Goal: Task Accomplishment & Management: Use online tool/utility

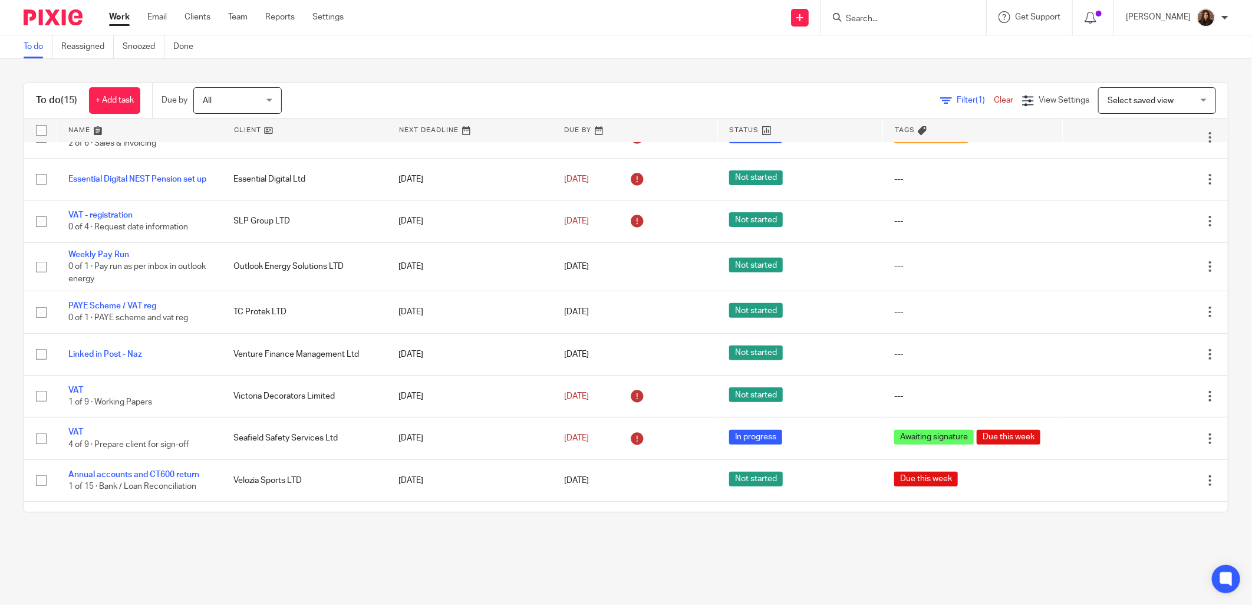
scroll to position [297, 0]
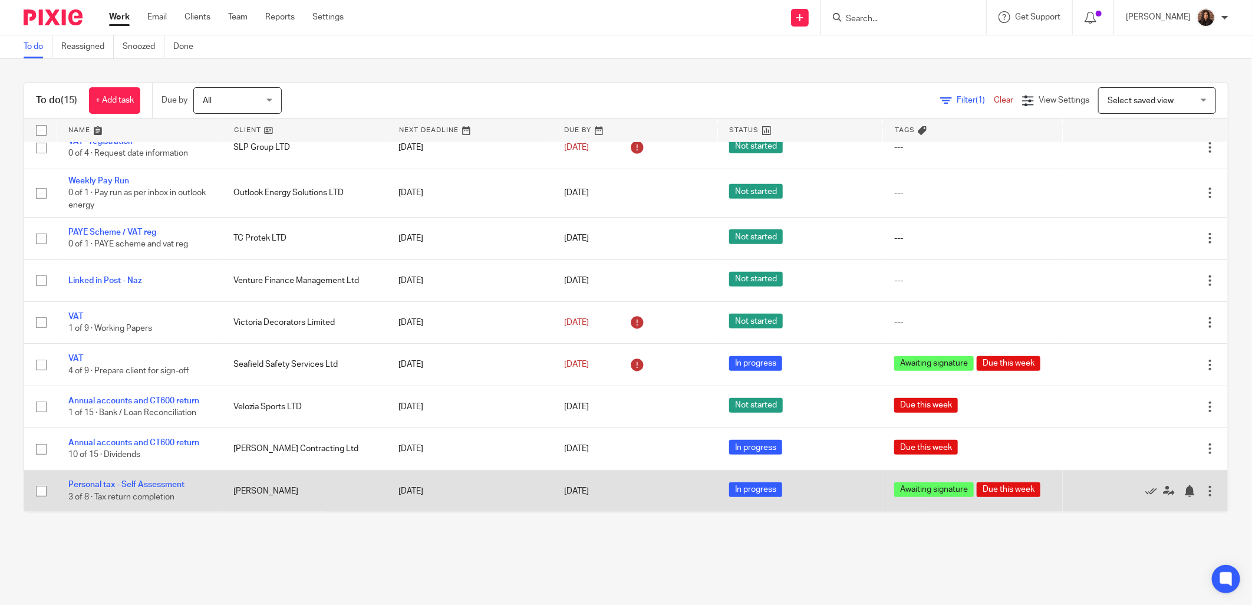
click at [42, 488] on input "checkbox" at bounding box center [41, 491] width 22 height 22
checkbox input "true"
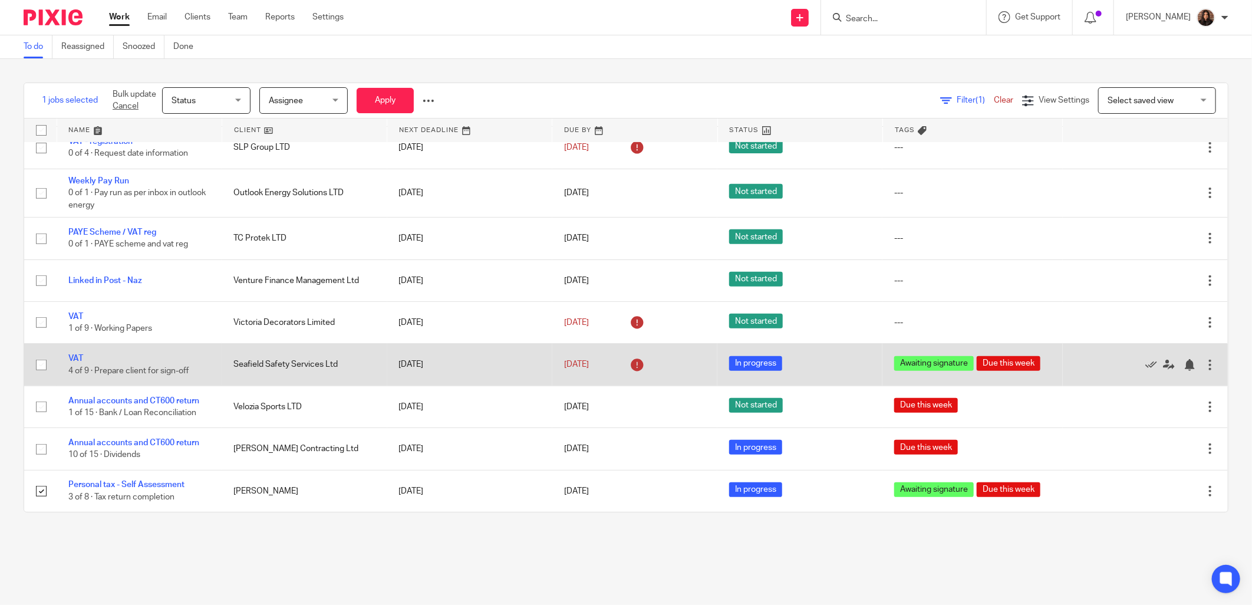
click at [41, 363] on input "checkbox" at bounding box center [41, 365] width 22 height 22
checkbox input "true"
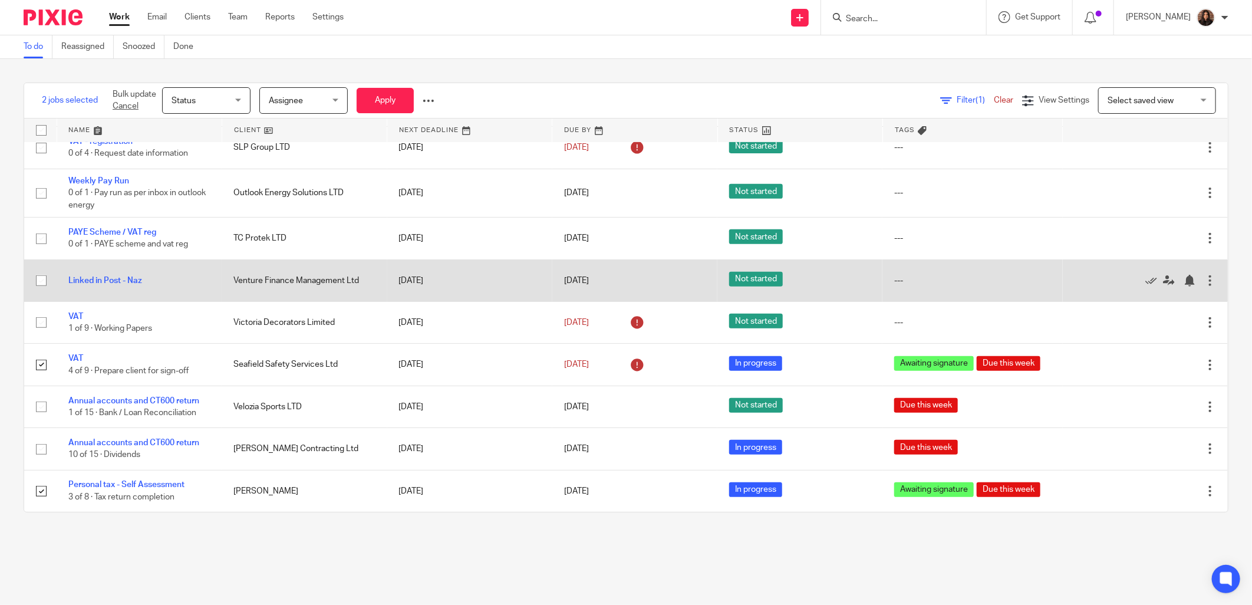
click at [44, 278] on input "checkbox" at bounding box center [41, 280] width 22 height 22
checkbox input "true"
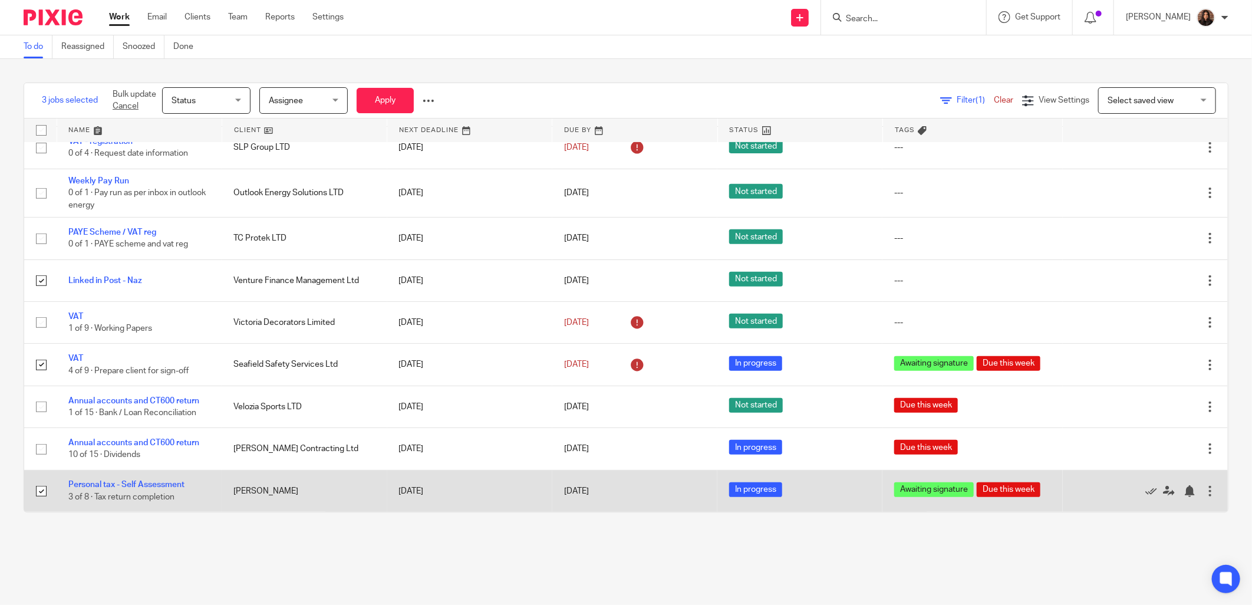
click at [41, 492] on input "checkbox" at bounding box center [41, 491] width 22 height 22
checkbox input "false"
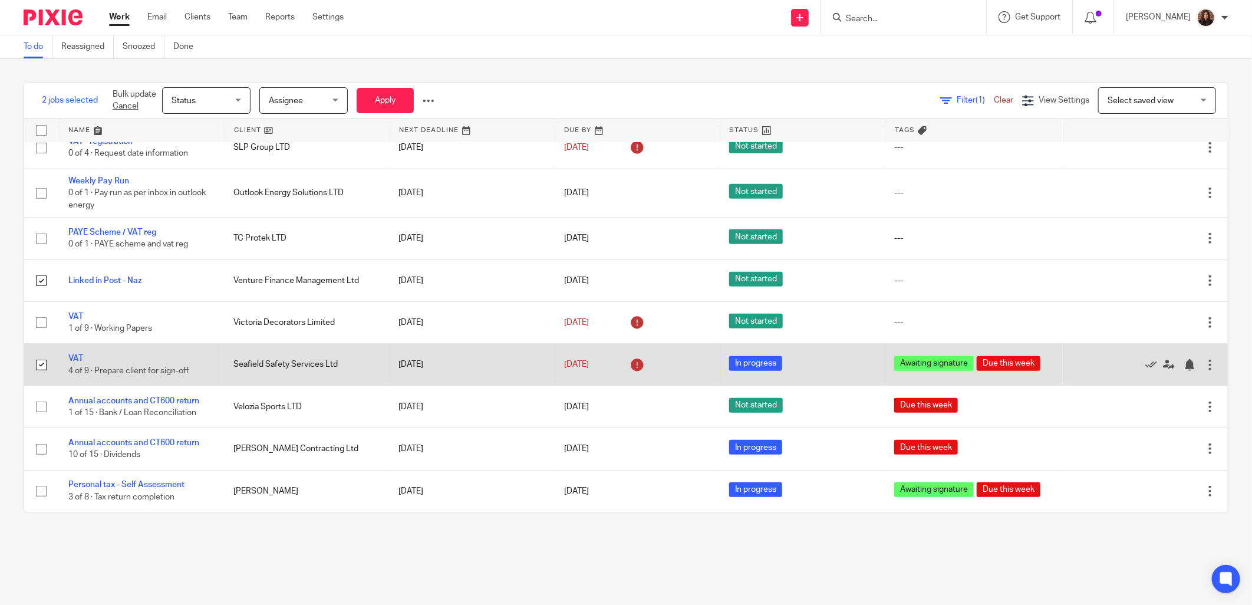
click at [38, 363] on input "checkbox" at bounding box center [41, 365] width 22 height 22
checkbox input "false"
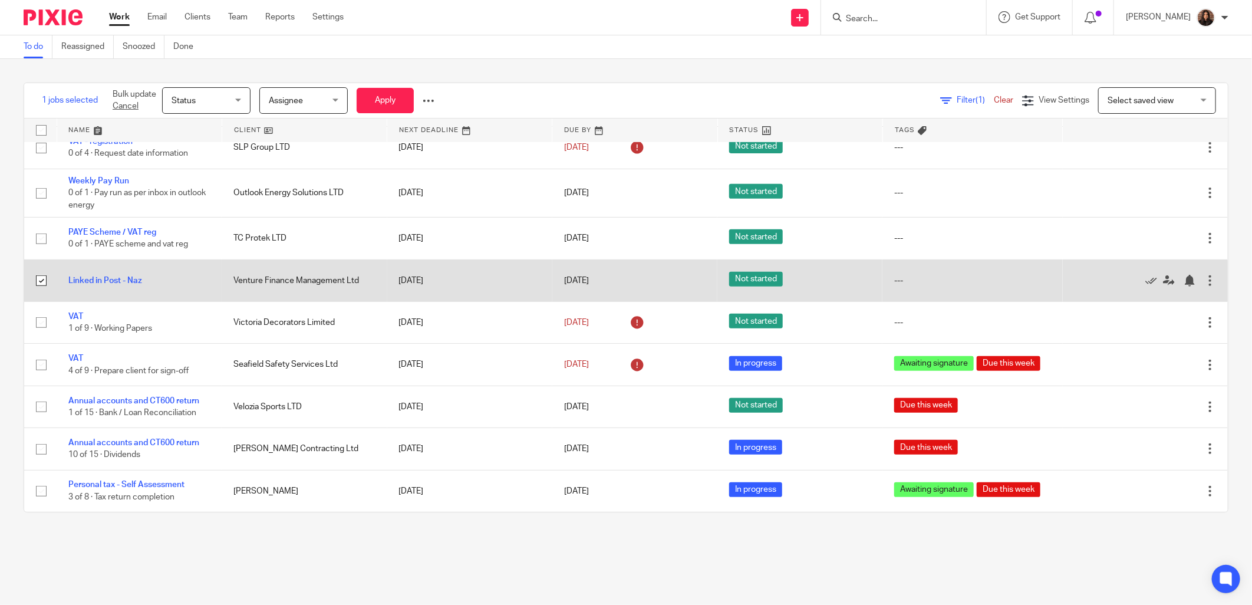
click at [40, 276] on input "checkbox" at bounding box center [41, 280] width 22 height 22
checkbox input "false"
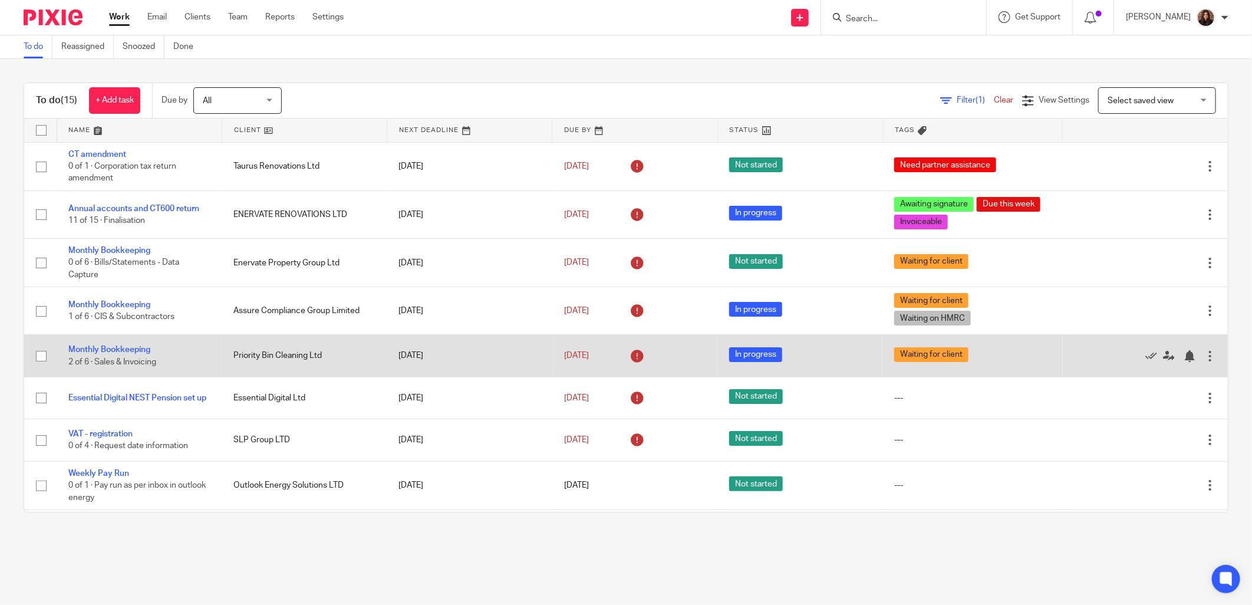
scroll to position [109, 0]
